Goal: Transaction & Acquisition: Purchase product/service

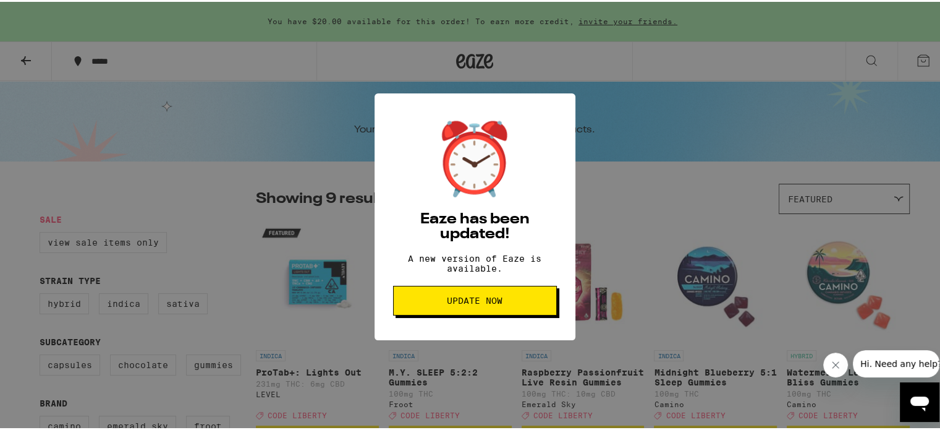
click at [482, 303] on span "Update Now" at bounding box center [475, 298] width 56 height 9
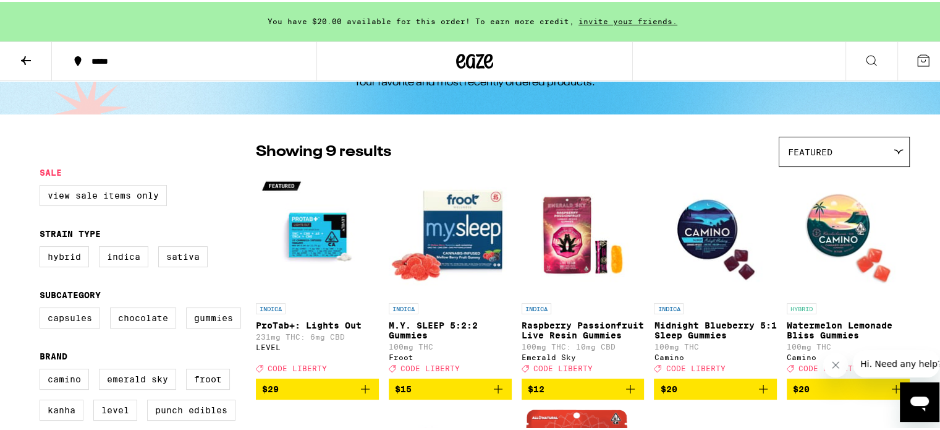
scroll to position [49, 0]
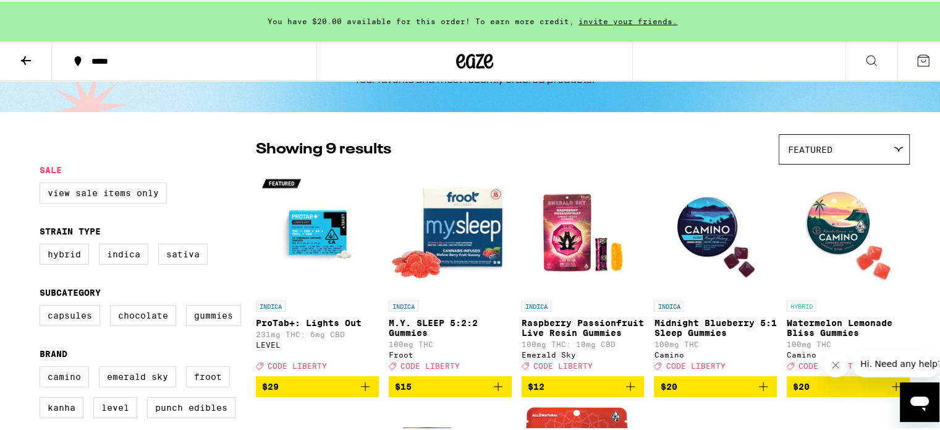
click at [361, 392] on icon "Add to bag" at bounding box center [365, 384] width 15 height 15
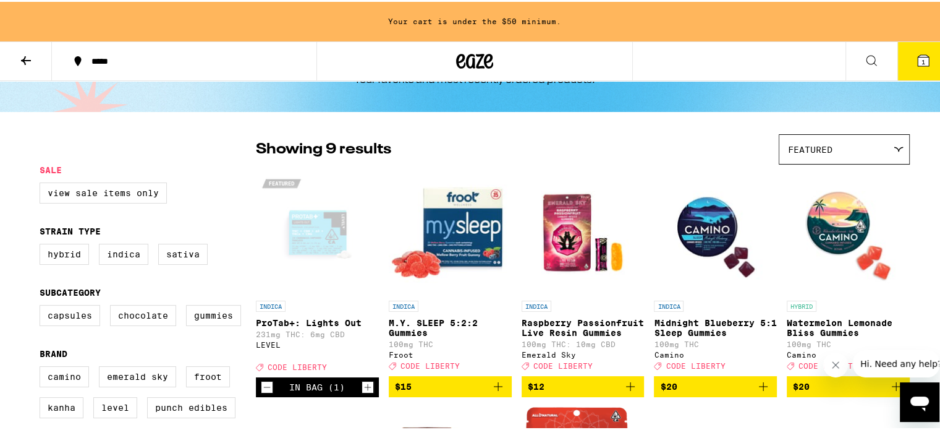
click at [703, 251] on img "Open page for Midnight Blueberry 5:1 Sleep Gummies from Camino" at bounding box center [715, 231] width 123 height 124
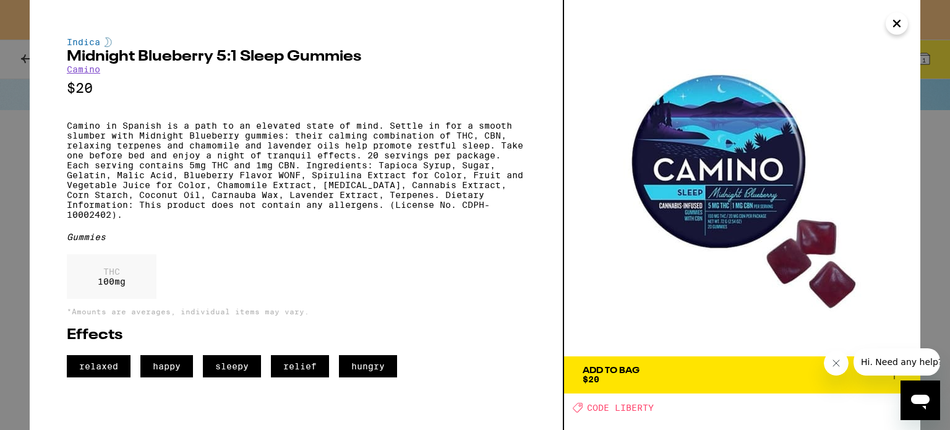
click at [893, 23] on icon "Close" at bounding box center [896, 23] width 15 height 19
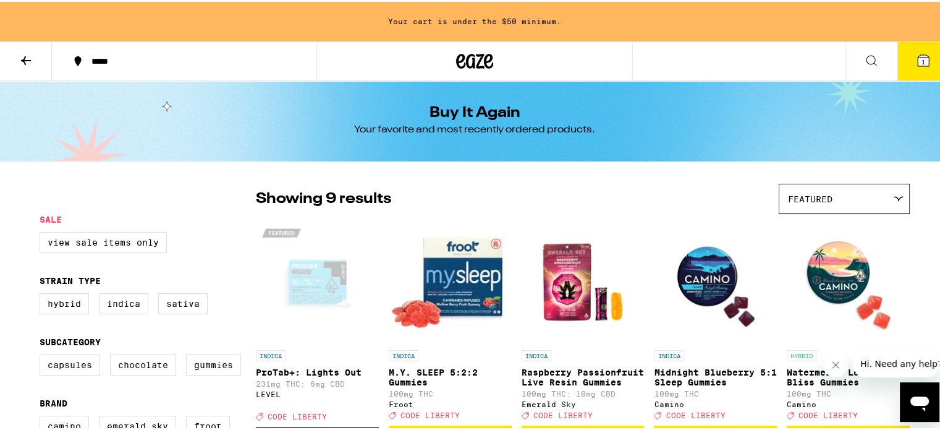
click at [17, 60] on button at bounding box center [26, 59] width 52 height 39
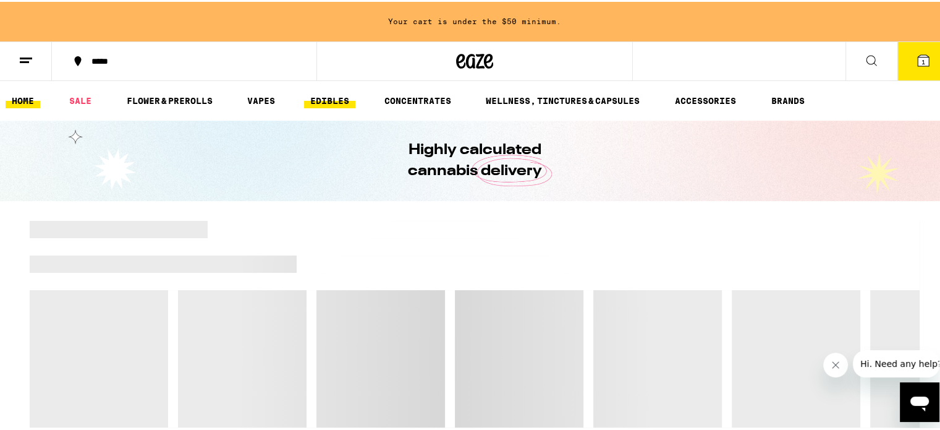
click at [330, 106] on link "EDIBLES" at bounding box center [329, 99] width 51 height 15
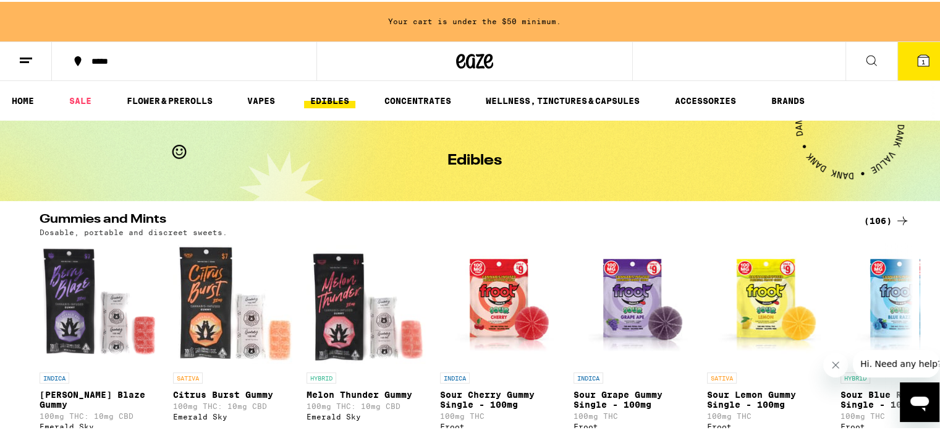
click at [835, 364] on icon "Close message from company" at bounding box center [835, 365] width 6 height 6
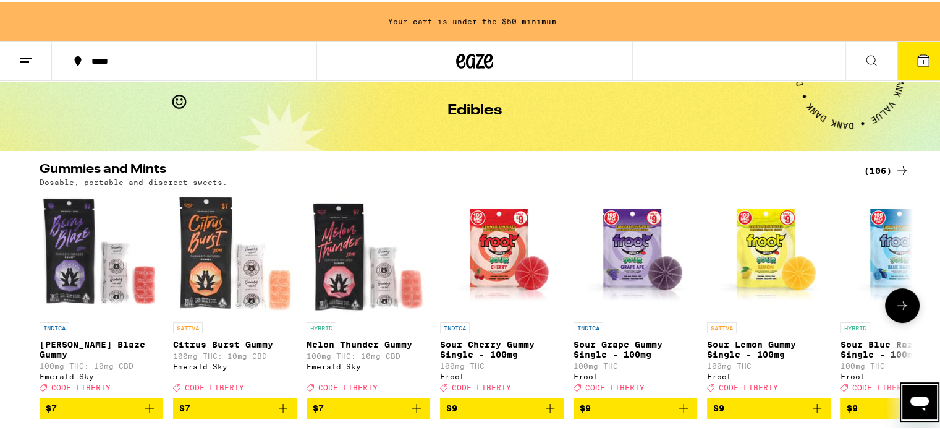
scroll to position [25, 0]
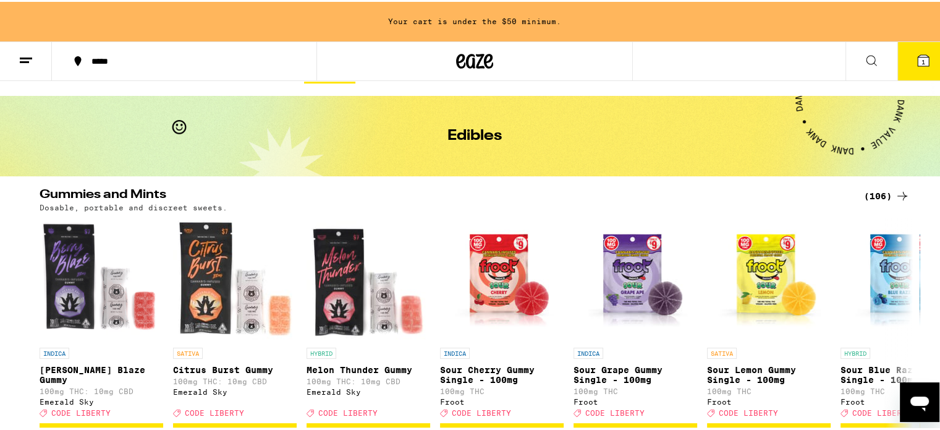
click at [901, 191] on icon at bounding box center [902, 194] width 15 height 15
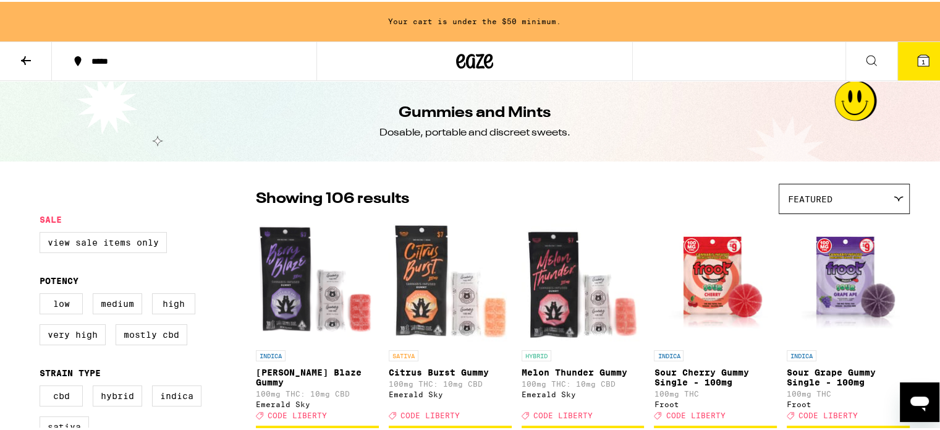
click at [812, 187] on div "Featured" at bounding box center [845, 196] width 130 height 29
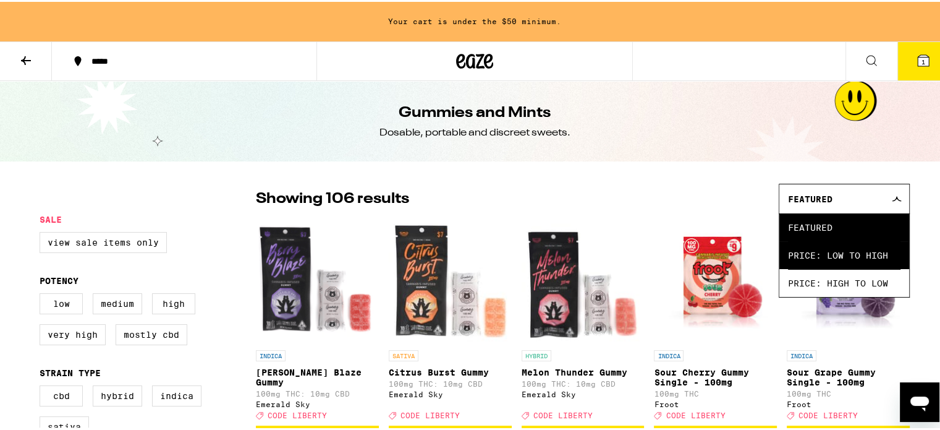
click at [814, 250] on span "Price: Low to High" at bounding box center [844, 253] width 113 height 28
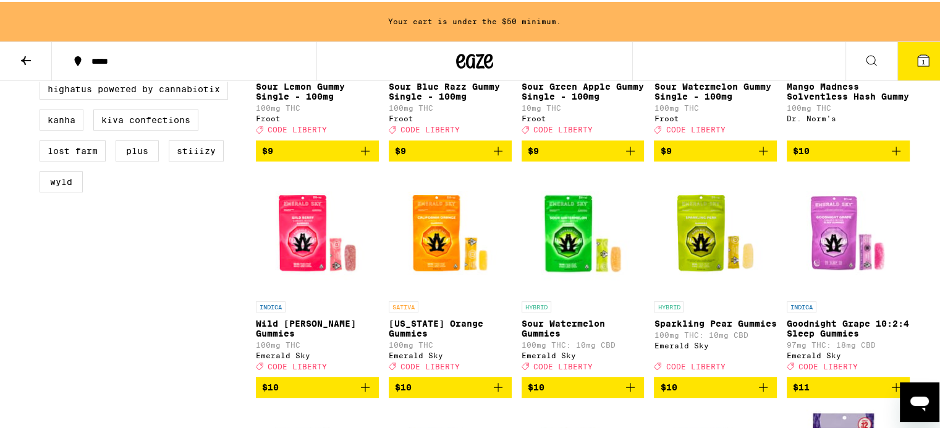
scroll to position [519, 0]
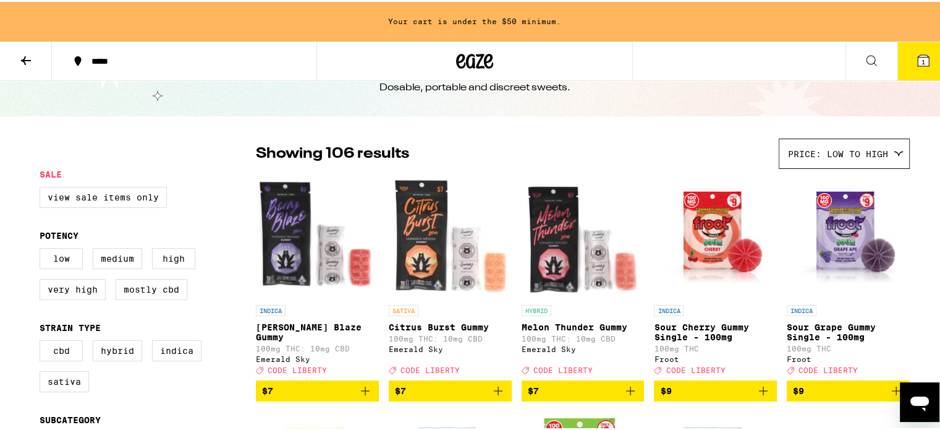
scroll to position [0, 0]
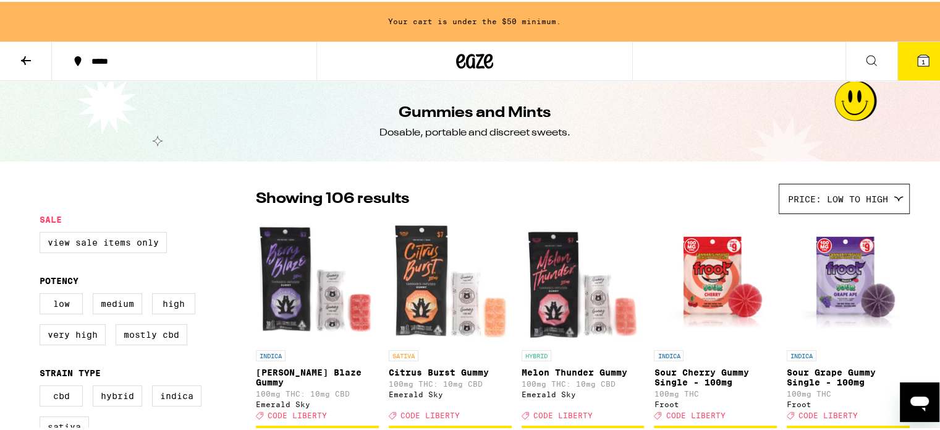
click at [856, 197] on span "Price: Low to High" at bounding box center [838, 197] width 100 height 10
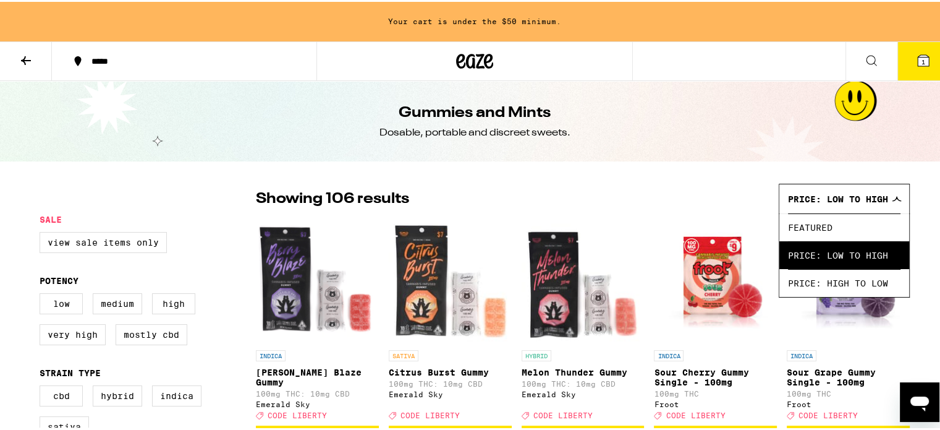
click at [701, 185] on div "Showing 106 results Price: Low to High Featured Price: Low to High Price: High …" at bounding box center [583, 197] width 654 height 30
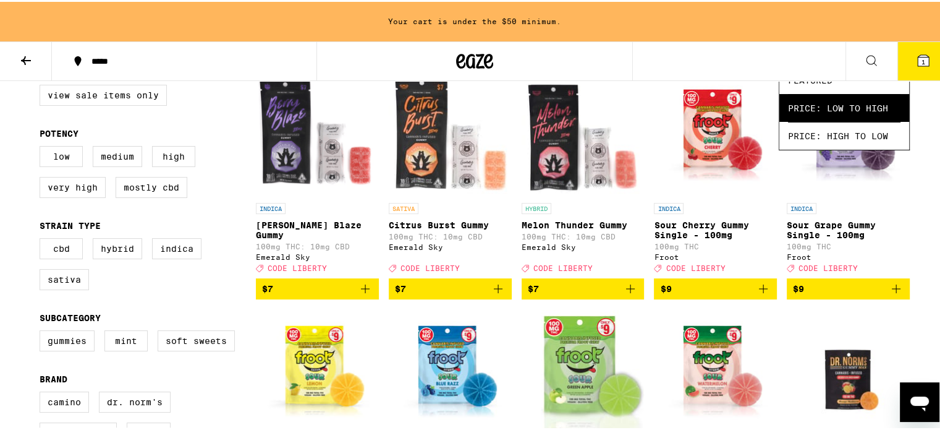
scroll to position [148, 0]
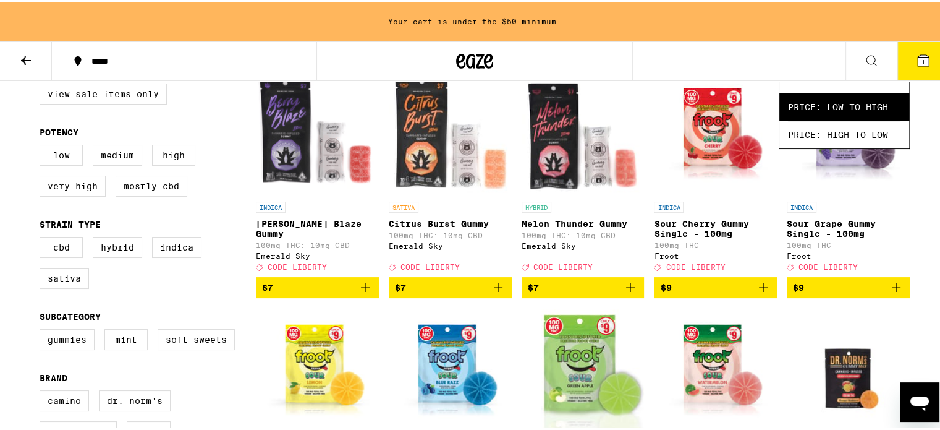
click at [849, 95] on span "Price: Low to High" at bounding box center [844, 105] width 113 height 28
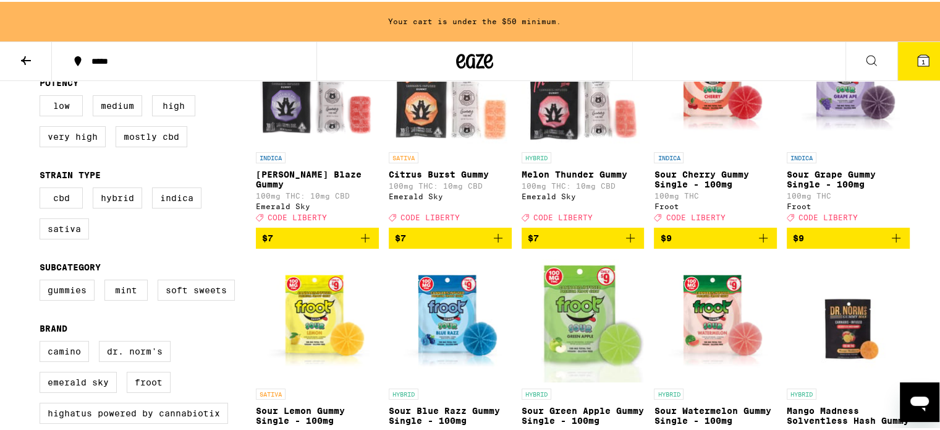
scroll to position [566, 0]
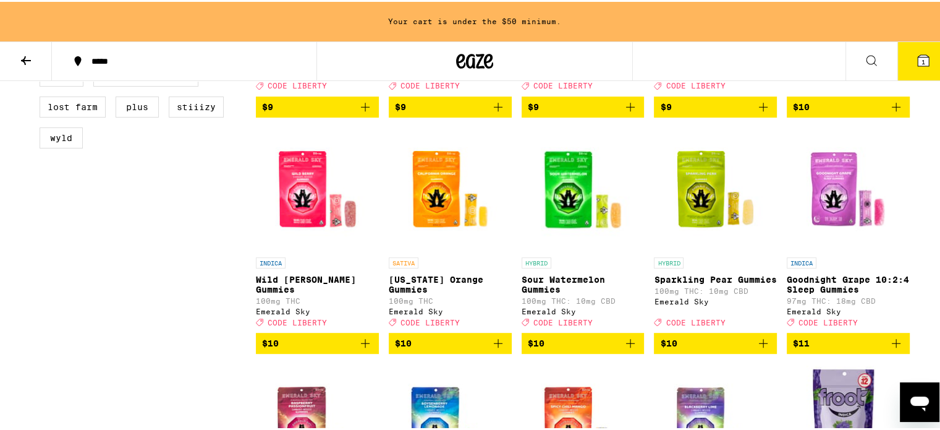
click at [892, 346] on icon "Add to bag" at bounding box center [896, 341] width 9 height 9
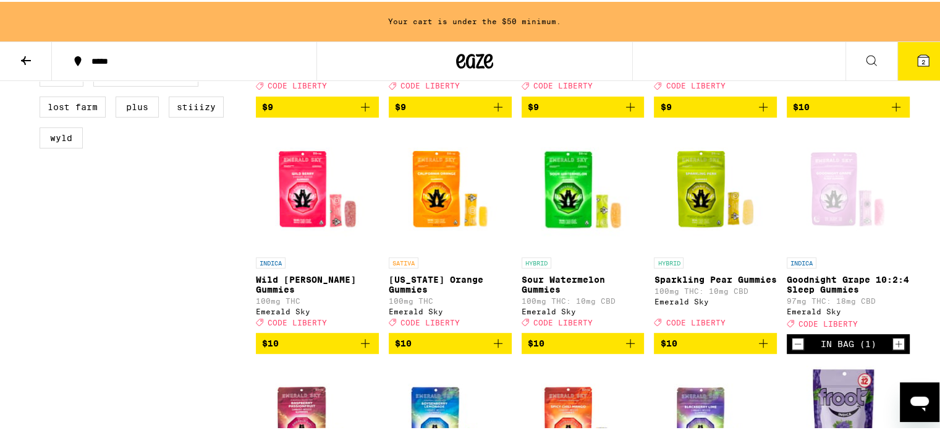
click at [365, 349] on icon "Add to bag" at bounding box center [365, 341] width 15 height 15
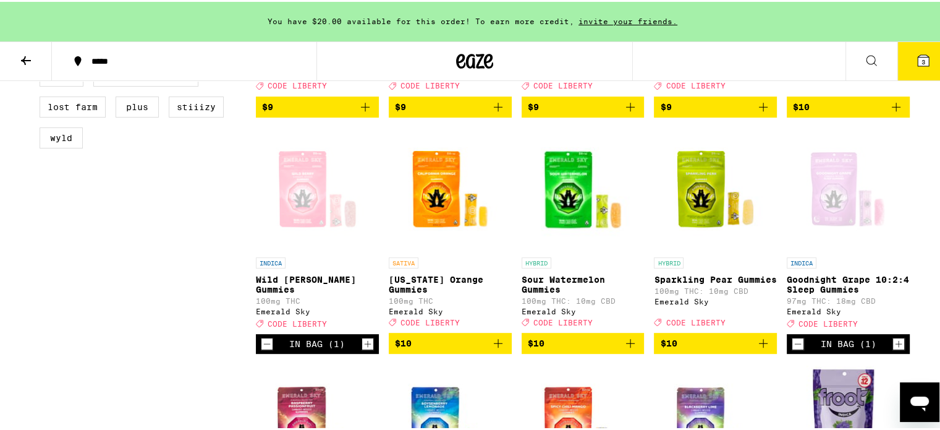
click at [903, 60] on button "3" at bounding box center [924, 59] width 52 height 38
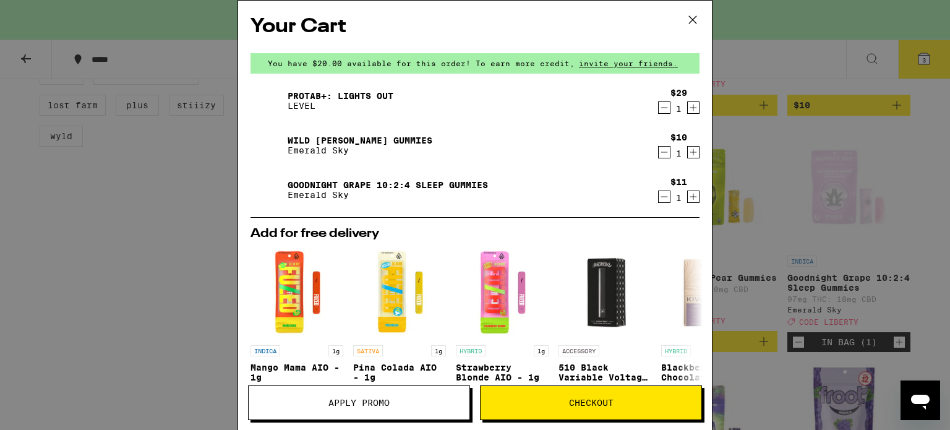
click at [396, 409] on button "Apply Promo" at bounding box center [359, 402] width 222 height 35
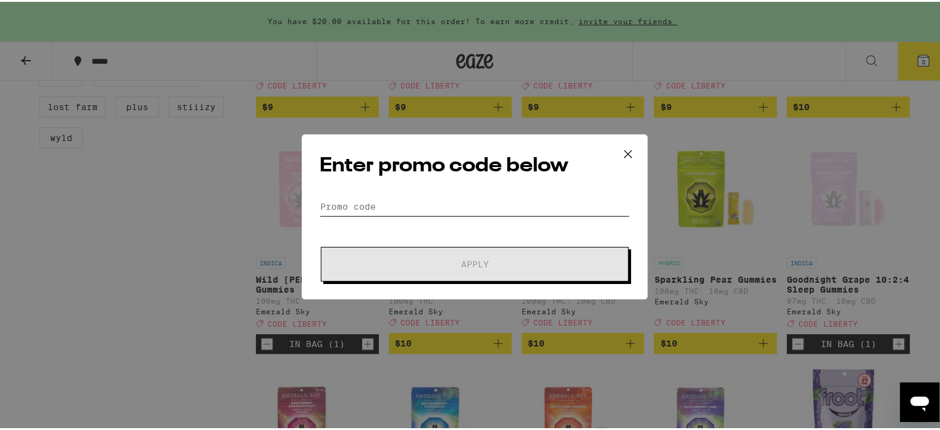
click at [436, 211] on input "Promo Code" at bounding box center [475, 204] width 310 height 19
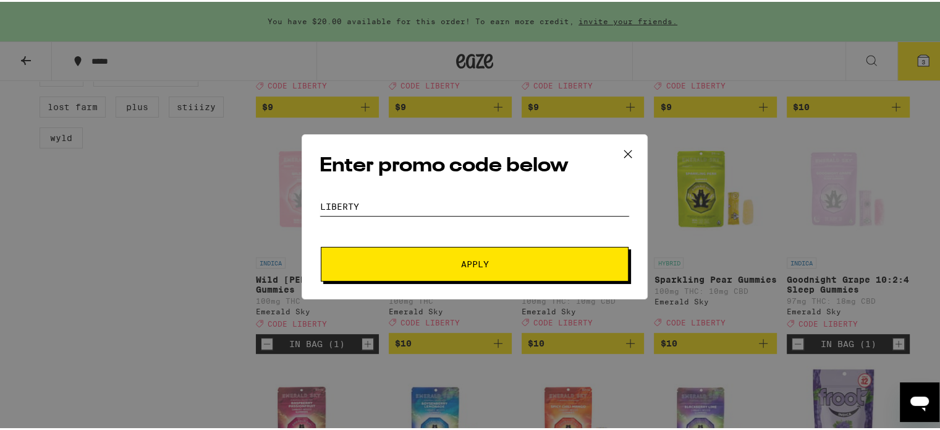
type input "LIBERTY"
click at [459, 273] on button "Apply" at bounding box center [475, 262] width 308 height 35
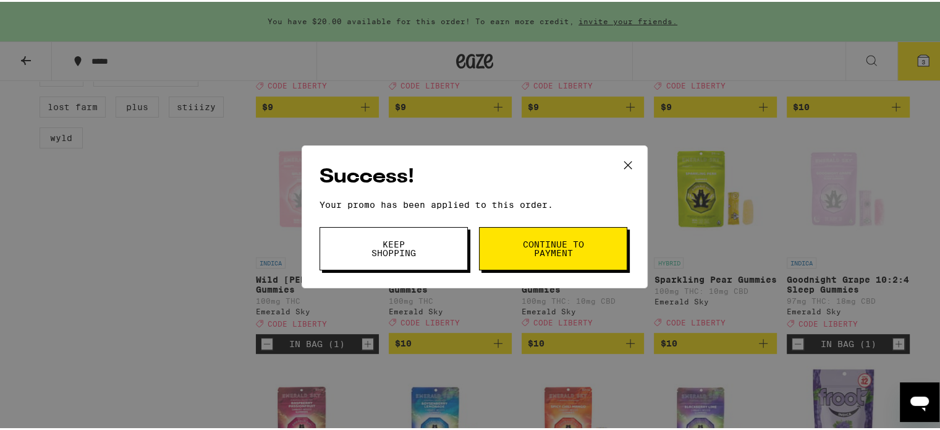
click at [539, 249] on span "Continue to payment" at bounding box center [553, 246] width 63 height 17
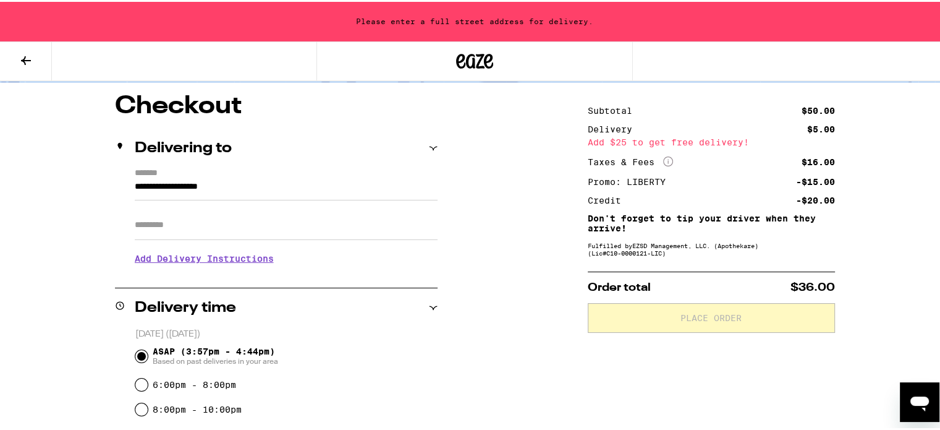
scroll to position [99, 0]
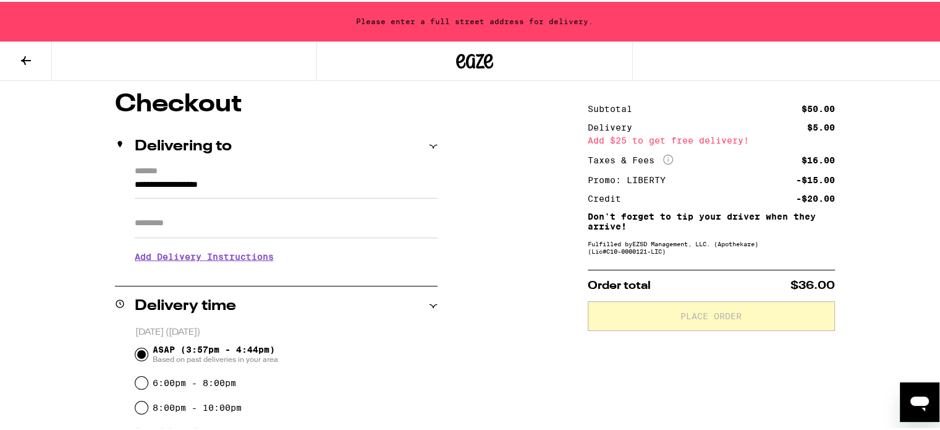
click at [294, 190] on input "**********" at bounding box center [286, 186] width 303 height 21
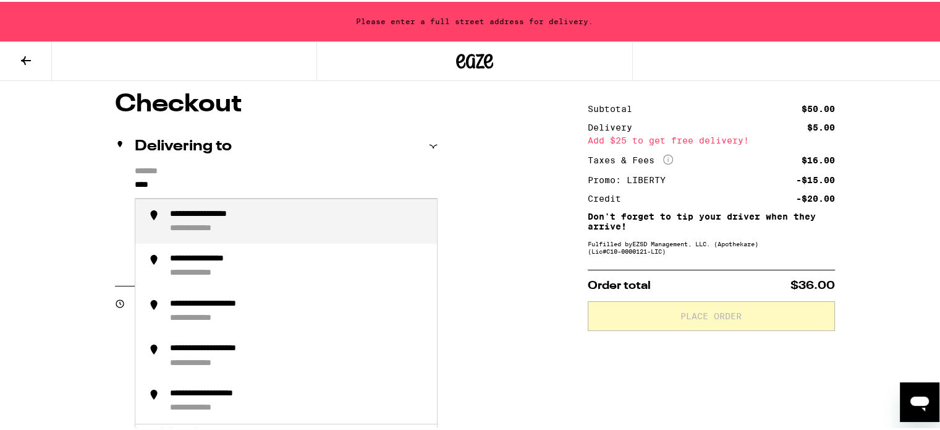
click at [292, 217] on div "**********" at bounding box center [298, 219] width 257 height 25
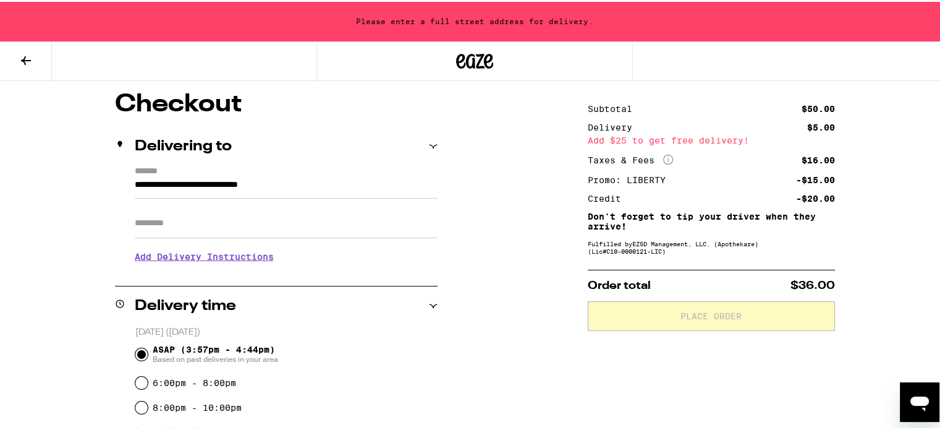
type input "**********"
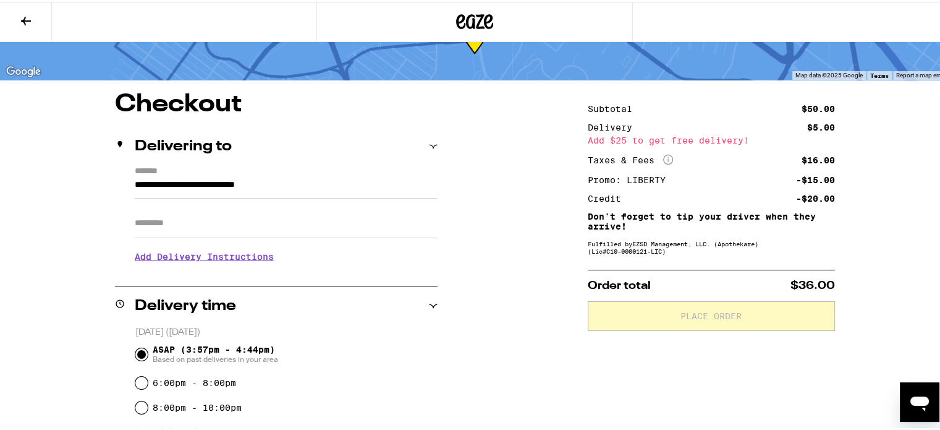
click at [291, 219] on input "Apt/Suite" at bounding box center [286, 221] width 303 height 30
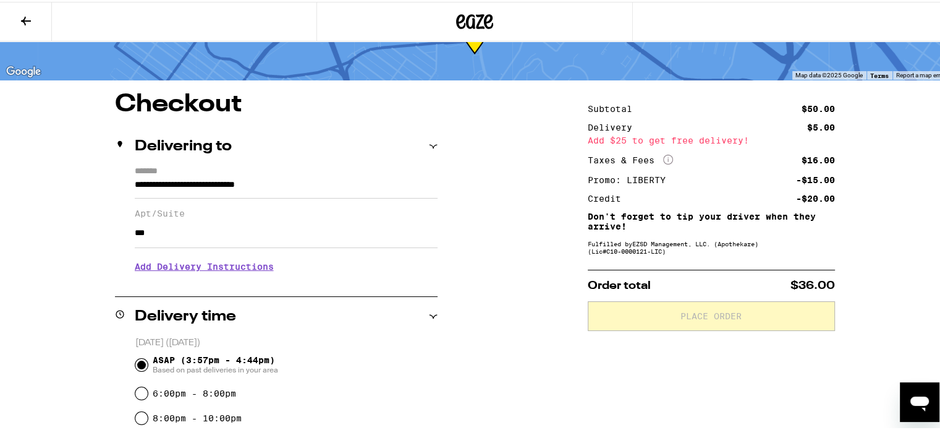
type input "***"
click at [200, 263] on h3 "Add Delivery Instructions" at bounding box center [286, 264] width 303 height 28
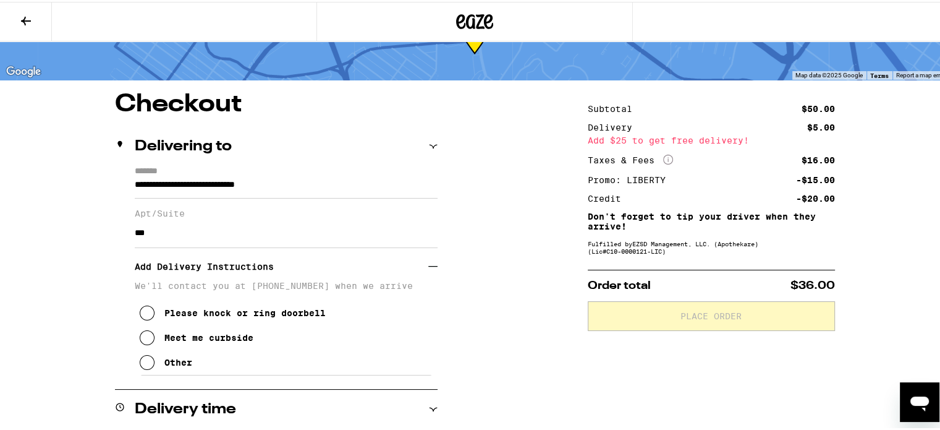
click at [145, 363] on icon at bounding box center [147, 360] width 15 height 15
click at [242, 392] on textarea "Enter any other delivery instructions you want driver to know" at bounding box center [286, 402] width 294 height 58
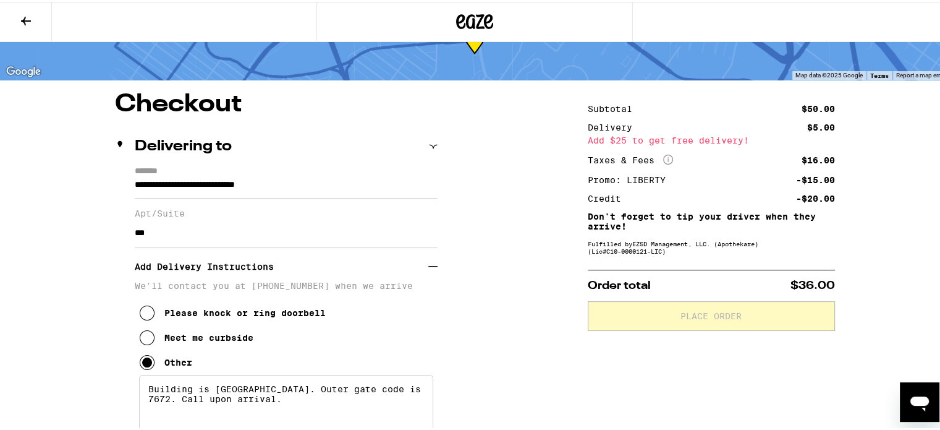
type textarea "Building is Pacific Isle. Outer gate code is 7672. Call upon arrival."
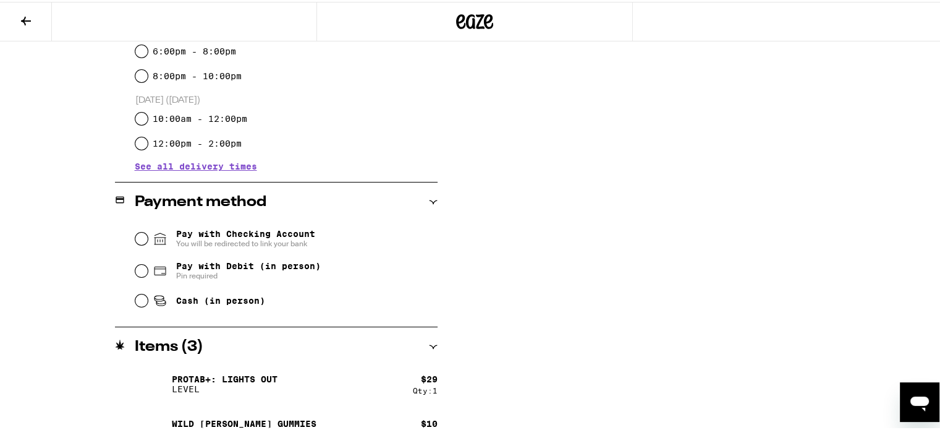
scroll to position [579, 0]
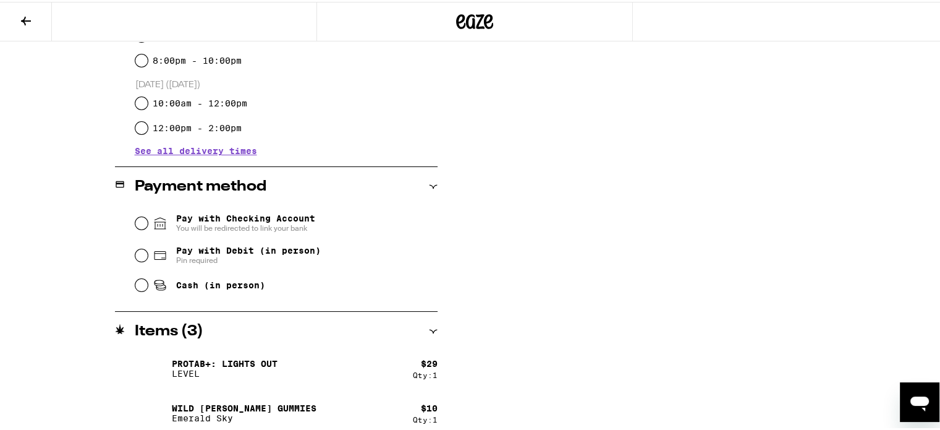
click at [140, 291] on div "Cash (in person)" at bounding box center [286, 283] width 302 height 27
click at [140, 284] on input "Cash (in person)" at bounding box center [141, 283] width 12 height 12
radio input "true"
click at [588, 320] on div "Subtotal $50.00 Delivery $5.00 Add $25 to get free delivery! Taxes & Fees More …" at bounding box center [711, 27] width 247 height 913
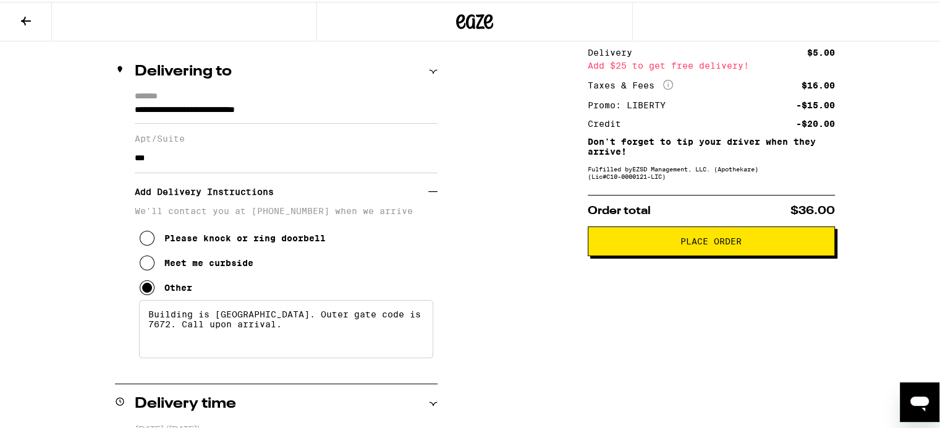
scroll to position [113, 0]
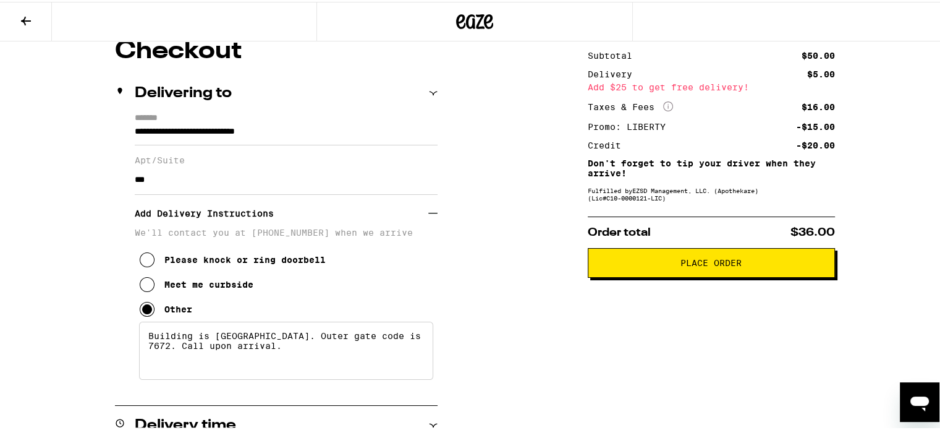
click at [718, 265] on span "Place Order" at bounding box center [711, 261] width 61 height 9
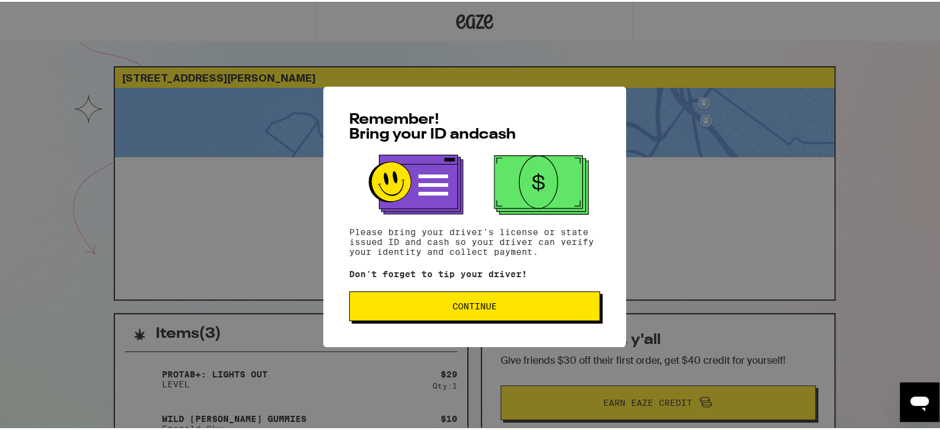
click at [526, 301] on span "Continue" at bounding box center [475, 304] width 230 height 9
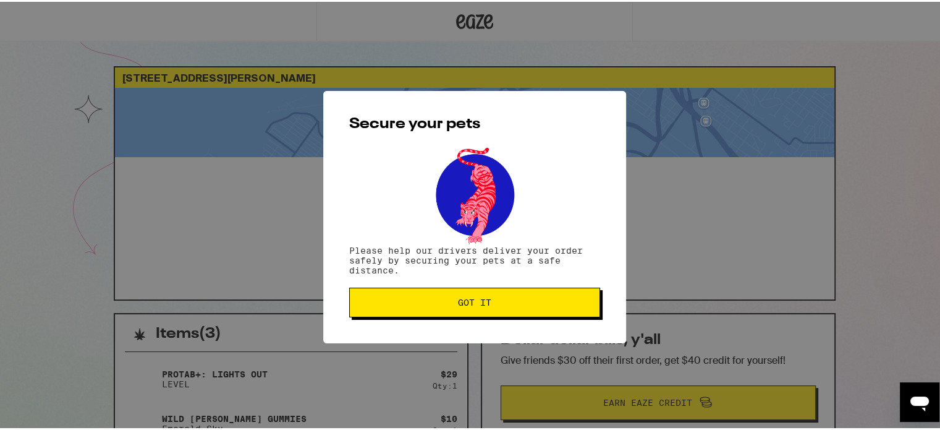
click at [526, 301] on span "Got it" at bounding box center [475, 300] width 230 height 9
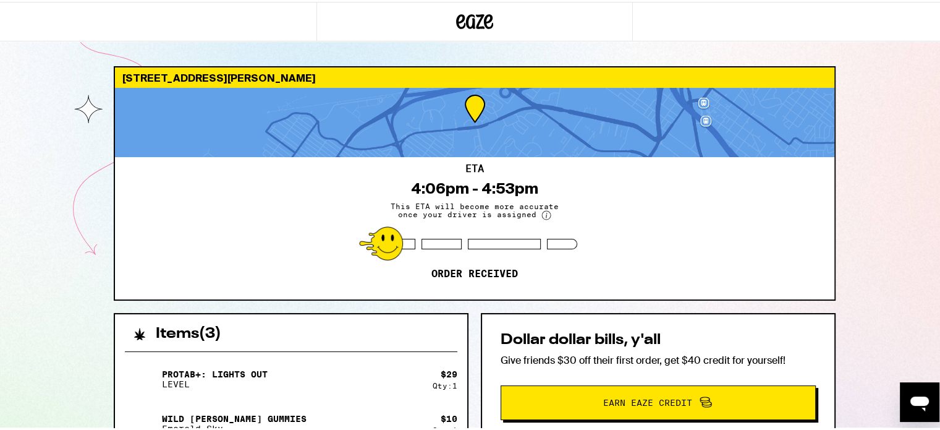
click at [616, 219] on div "ETA 4:06pm - 4:53pm This ETA will become more accurate once your driver is assi…" at bounding box center [475, 226] width 720 height 142
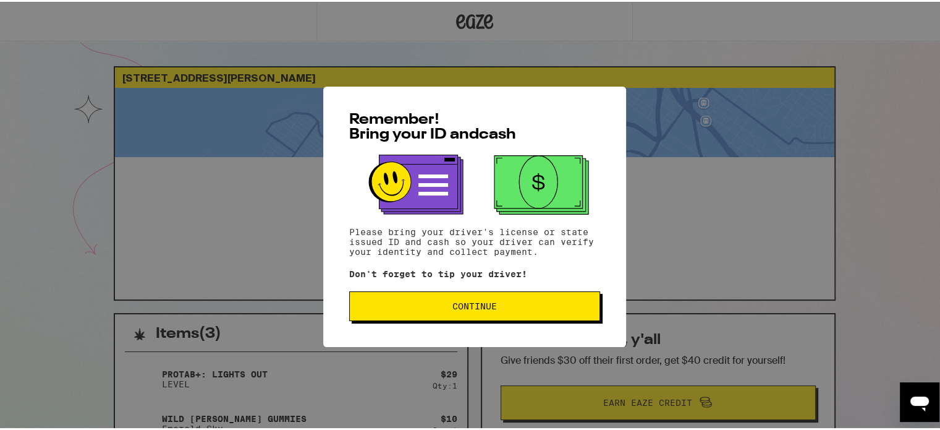
click at [373, 305] on span "Continue" at bounding box center [475, 304] width 230 height 9
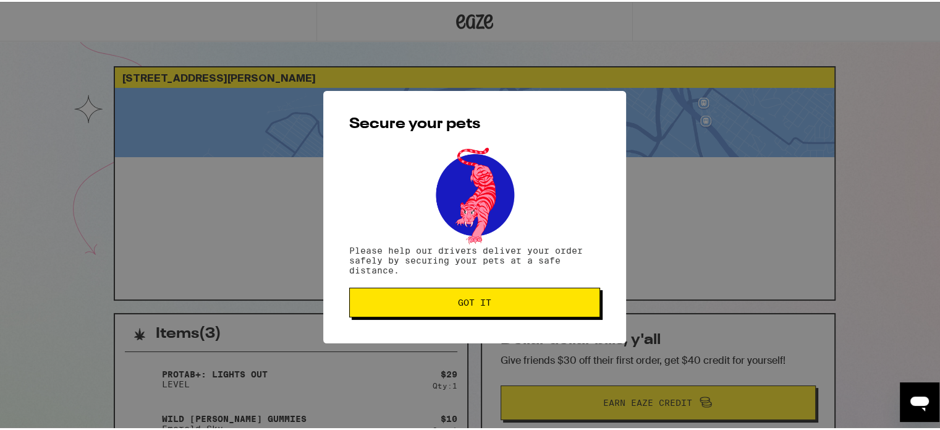
click at [373, 305] on span "Got it" at bounding box center [475, 300] width 230 height 9
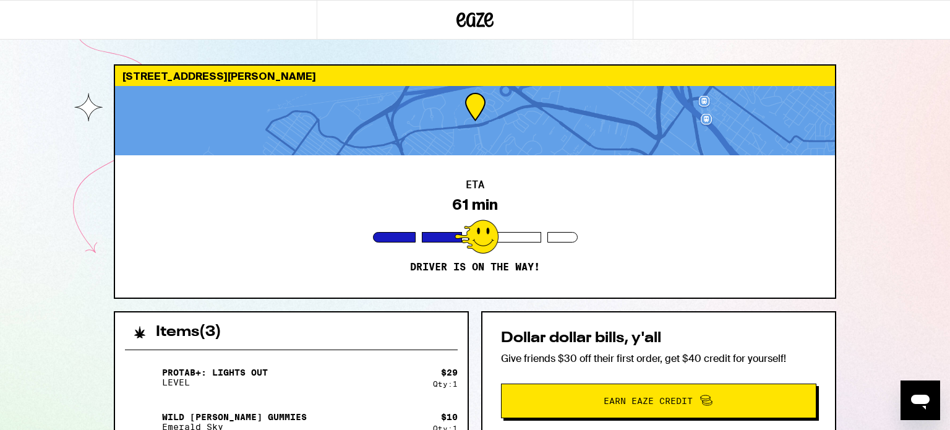
click at [623, 270] on div "ETA 61 min Driver is on the way!" at bounding box center [475, 226] width 720 height 142
